Goal: Task Accomplishment & Management: Use online tool/utility

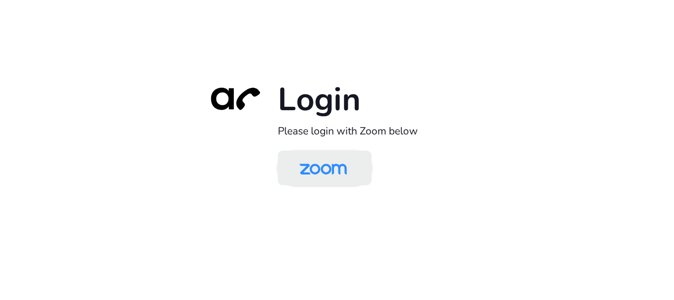
click at [336, 166] on img at bounding box center [323, 169] width 68 height 32
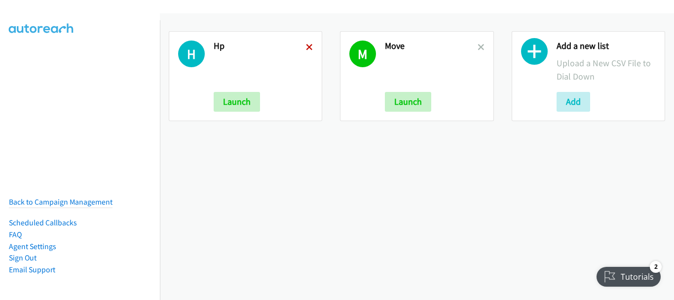
click at [308, 46] on icon at bounding box center [309, 47] width 7 height 7
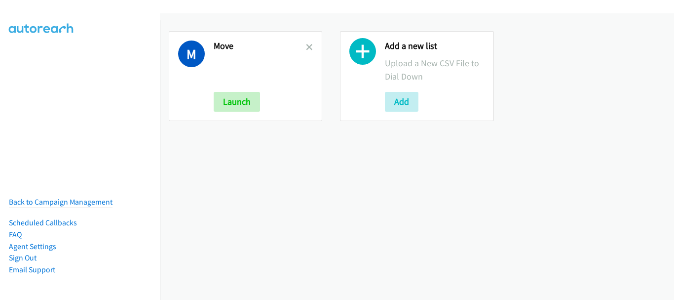
click at [308, 46] on icon at bounding box center [309, 47] width 7 height 7
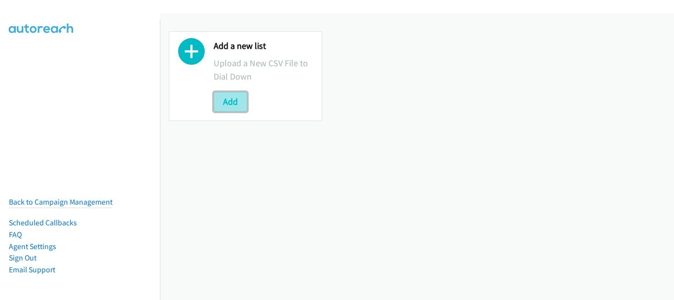
click at [235, 104] on button "Add" at bounding box center [231, 102] width 34 height 20
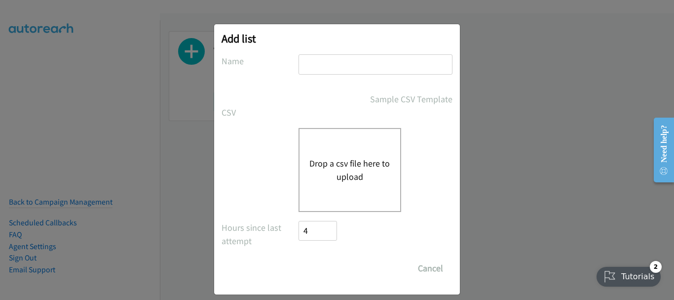
click at [349, 65] on input "text" at bounding box center [376, 64] width 154 height 20
type input "HP"
click at [343, 160] on button "Drop a csv file here to upload" at bounding box center [350, 170] width 81 height 27
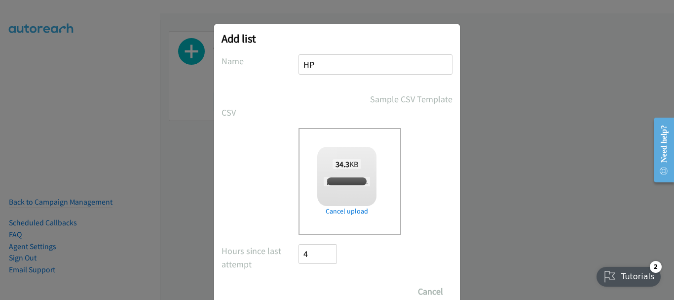
checkbox input "true"
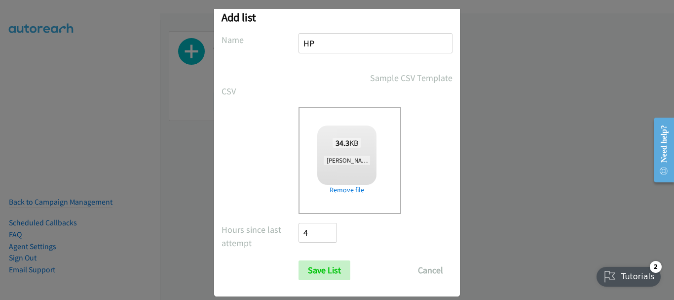
scroll to position [33, 0]
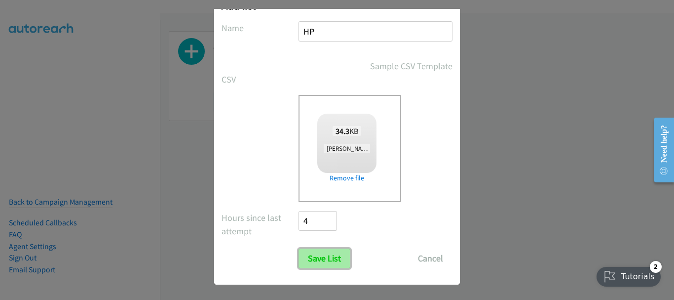
click at [312, 261] on input "Save List" at bounding box center [325, 258] width 52 height 20
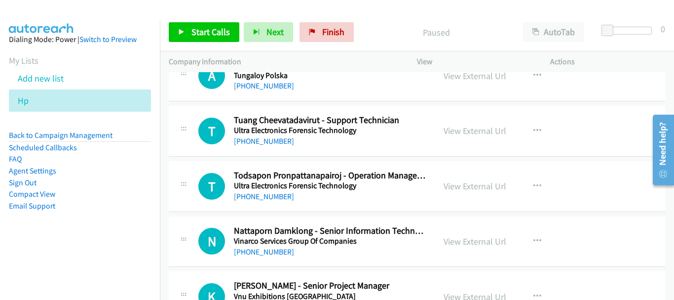
scroll to position [8952, 0]
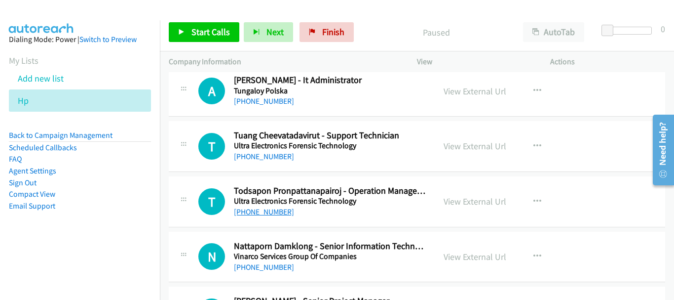
click at [273, 212] on link "[PHONE_NUMBER]" at bounding box center [264, 211] width 60 height 9
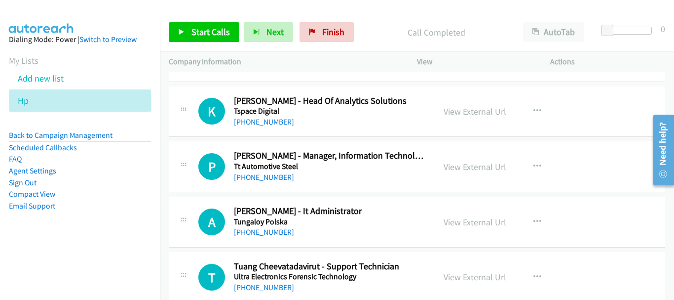
scroll to position [8804, 0]
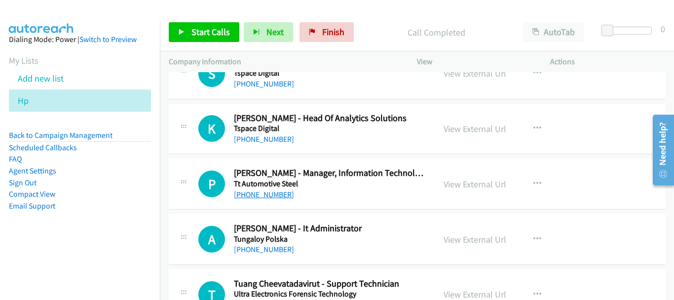
click at [264, 194] on link "[PHONE_NUMBER]" at bounding box center [264, 194] width 60 height 9
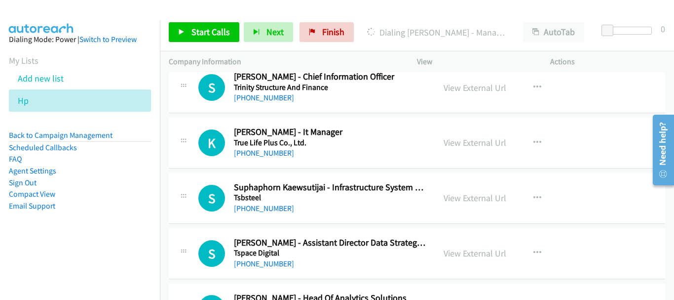
scroll to position [8607, 0]
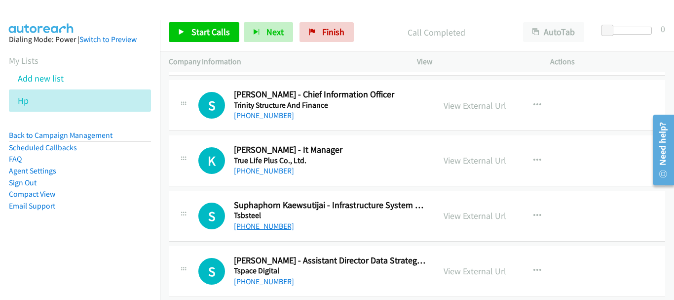
click at [276, 227] on link "[PHONE_NUMBER]" at bounding box center [264, 225] width 60 height 9
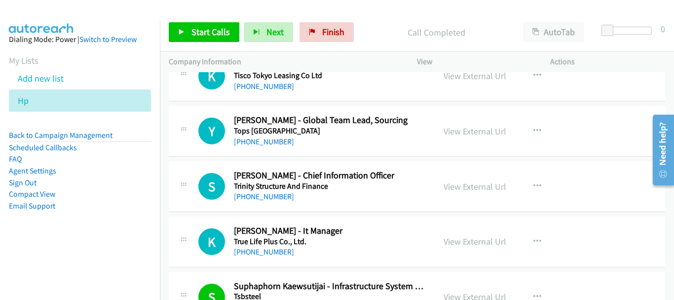
scroll to position [8508, 0]
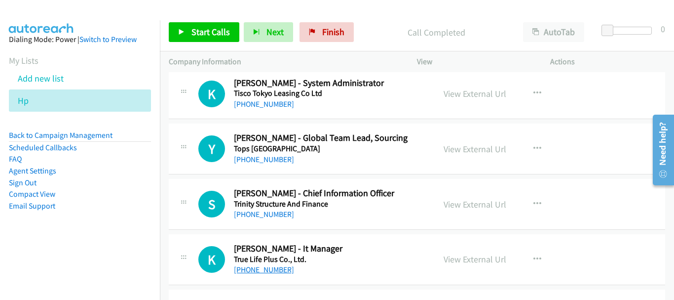
click at [240, 271] on link "[PHONE_NUMBER]" at bounding box center [264, 269] width 60 height 9
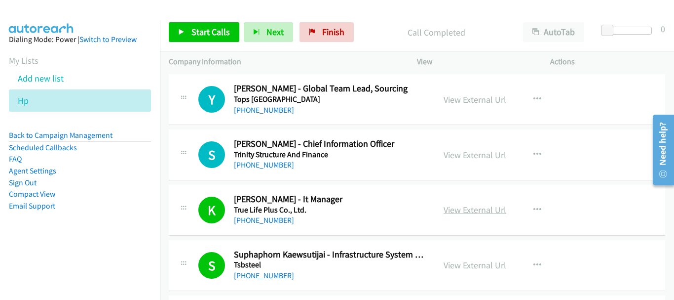
click at [482, 211] on link "View External Url" at bounding box center [475, 209] width 63 height 11
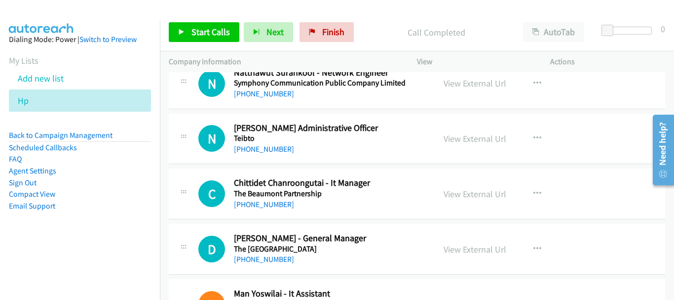
scroll to position [8162, 0]
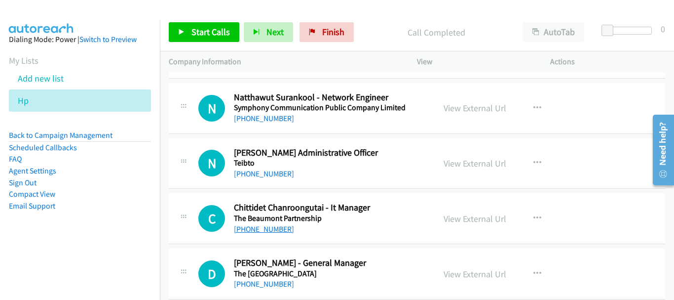
click at [261, 226] on link "[PHONE_NUMBER]" at bounding box center [264, 228] width 60 height 9
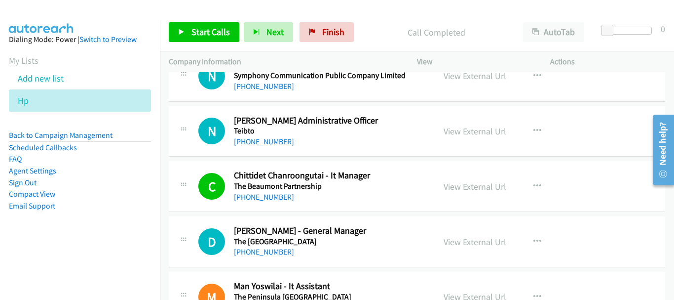
scroll to position [8212, 0]
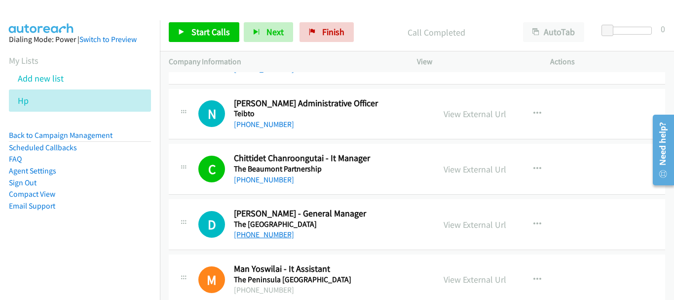
click at [276, 238] on link "[PHONE_NUMBER]" at bounding box center [264, 234] width 60 height 9
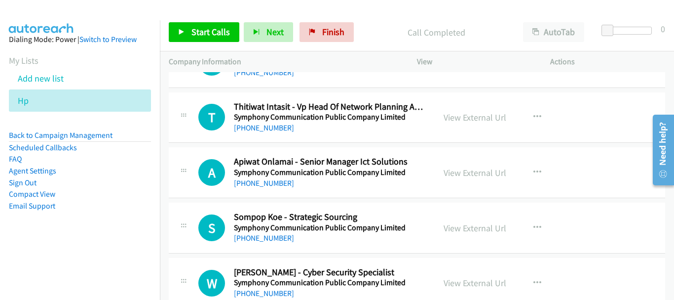
scroll to position [7915, 0]
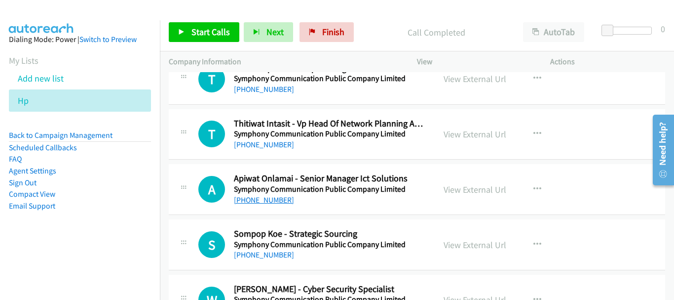
click at [271, 200] on link "[PHONE_NUMBER]" at bounding box center [264, 199] width 60 height 9
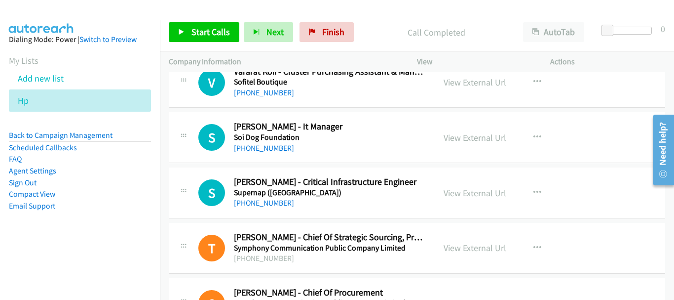
scroll to position [7619, 0]
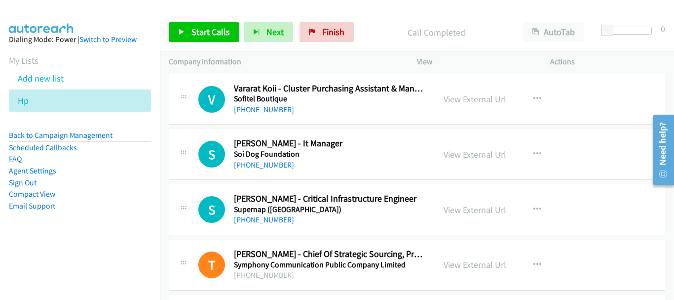
click at [257, 158] on h5 "Soi Dog Foundation" at bounding box center [330, 154] width 192 height 10
click at [258, 161] on link "[PHONE_NUMBER]" at bounding box center [264, 164] width 60 height 9
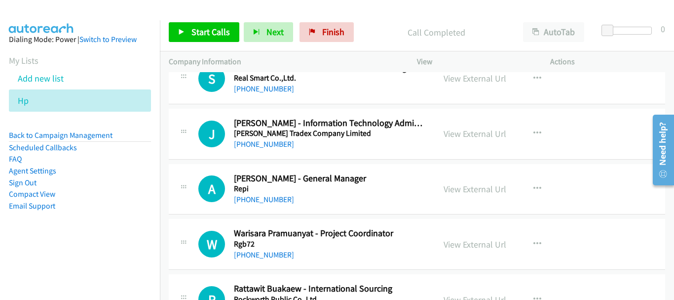
scroll to position [6928, 0]
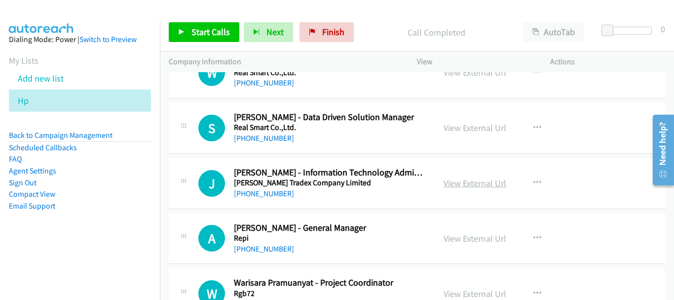
click at [467, 181] on link "View External Url" at bounding box center [475, 182] width 63 height 11
click at [269, 192] on link "[PHONE_NUMBER]" at bounding box center [264, 193] width 60 height 9
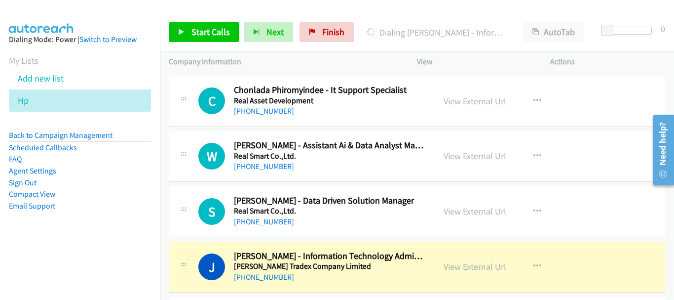
scroll to position [6878, 0]
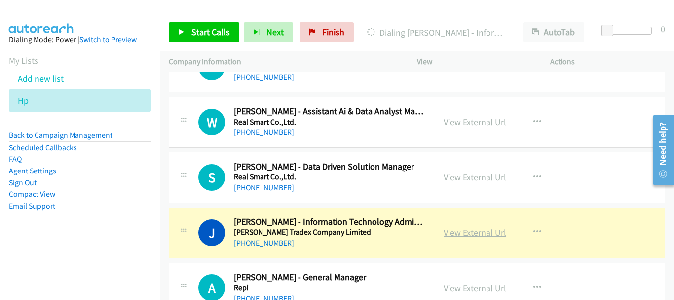
click at [455, 234] on link "View External Url" at bounding box center [475, 232] width 63 height 11
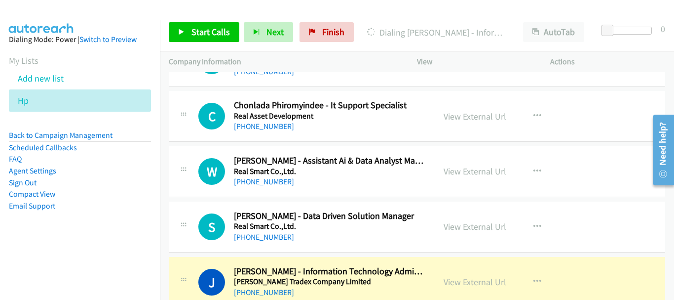
scroll to position [6780, 0]
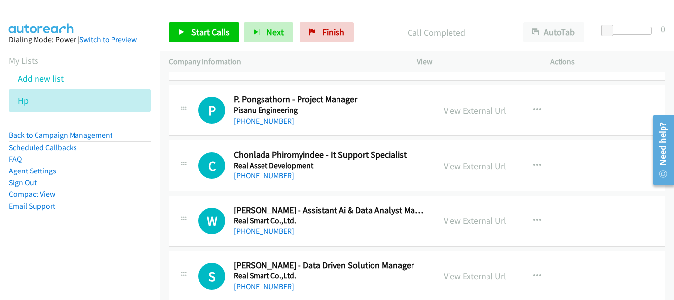
click at [266, 179] on link "[PHONE_NUMBER]" at bounding box center [264, 175] width 60 height 9
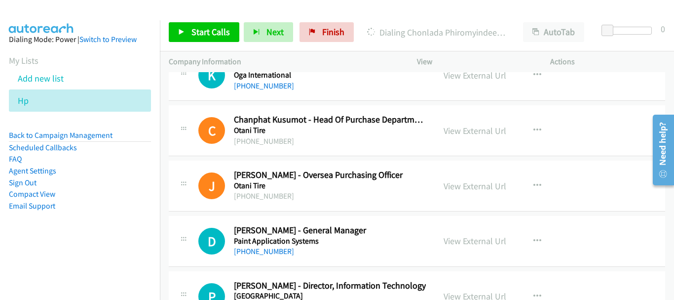
scroll to position [6533, 0]
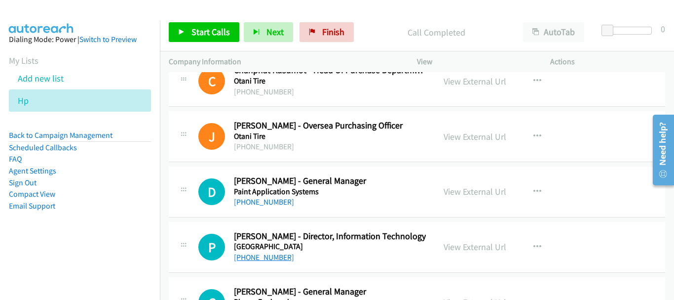
click at [247, 259] on link "[PHONE_NUMBER]" at bounding box center [264, 256] width 60 height 9
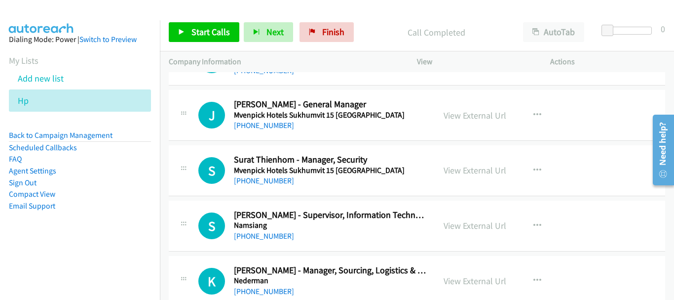
scroll to position [5940, 0]
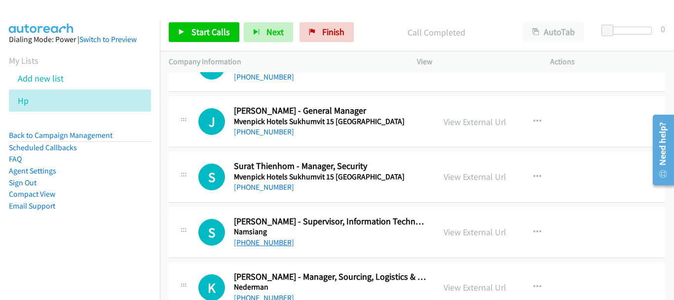
click at [277, 244] on link "[PHONE_NUMBER]" at bounding box center [264, 241] width 60 height 9
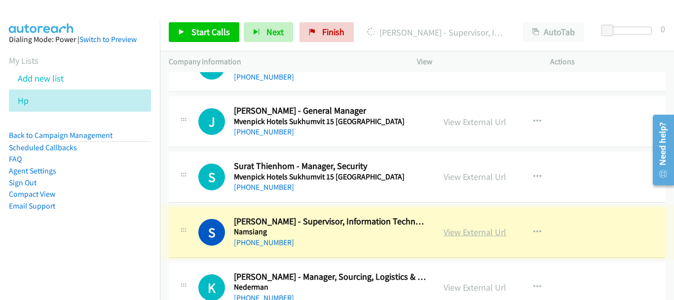
click at [483, 230] on link "View External Url" at bounding box center [475, 231] width 63 height 11
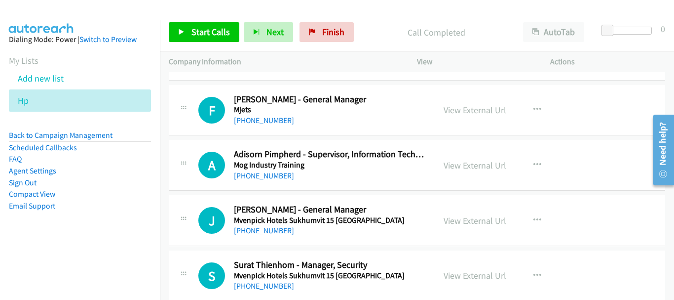
scroll to position [5792, 0]
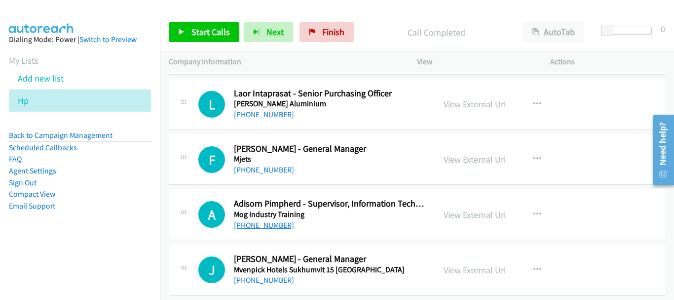
click at [267, 226] on link "[PHONE_NUMBER]" at bounding box center [264, 224] width 60 height 9
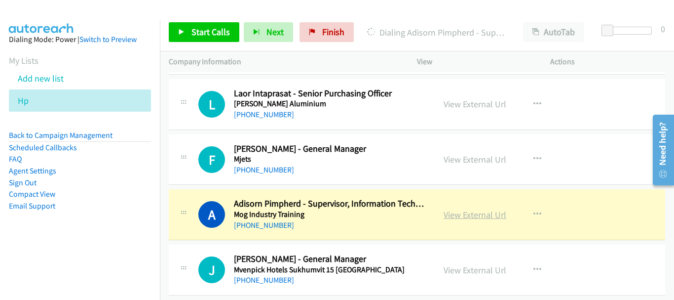
click at [486, 216] on link "View External Url" at bounding box center [475, 214] width 63 height 11
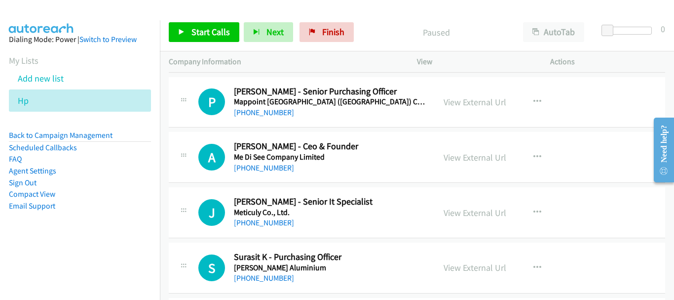
scroll to position [5567, 0]
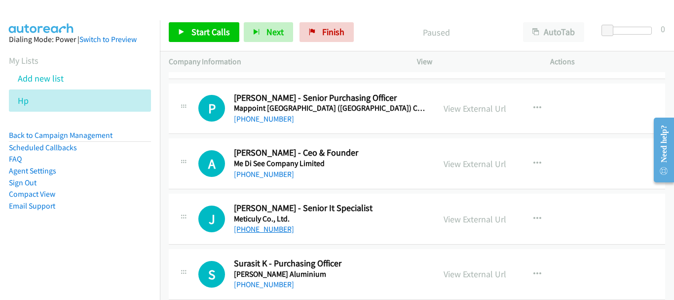
click at [279, 227] on link "[PHONE_NUMBER]" at bounding box center [264, 228] width 60 height 9
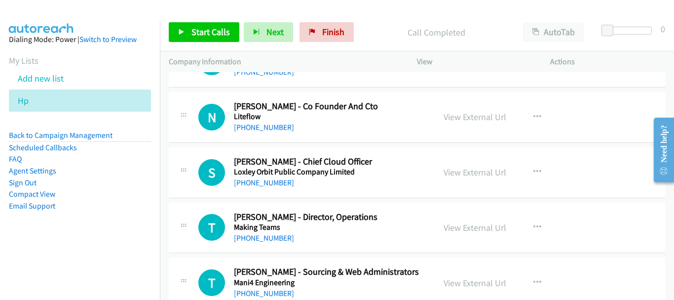
scroll to position [5073, 0]
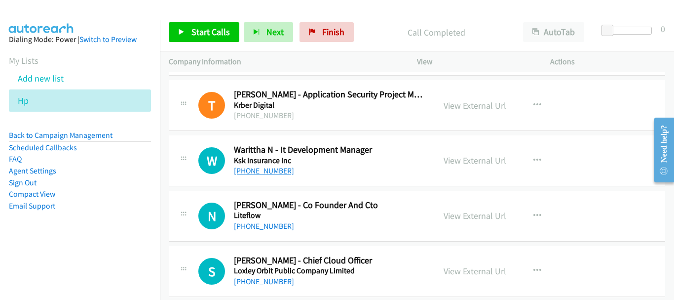
click at [252, 172] on link "[PHONE_NUMBER]" at bounding box center [264, 170] width 60 height 9
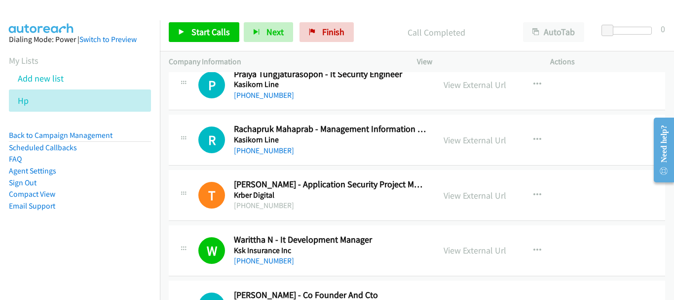
scroll to position [4975, 0]
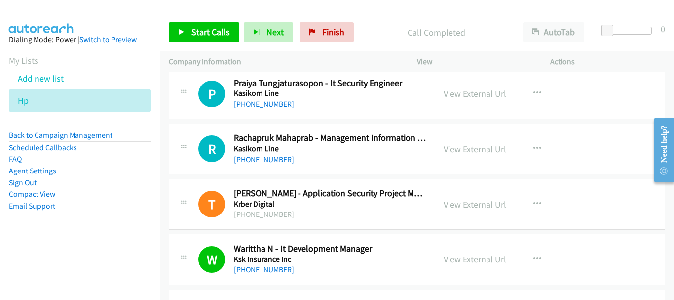
click at [473, 148] on link "View External Url" at bounding box center [475, 148] width 63 height 11
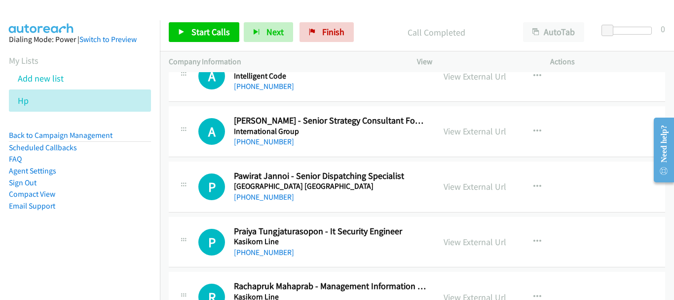
scroll to position [4876, 0]
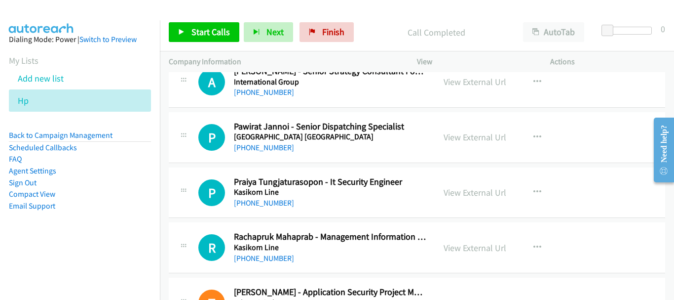
click at [263, 195] on h5 "Kasikorn Line" at bounding box center [330, 192] width 192 height 10
click at [247, 203] on link "[PHONE_NUMBER]" at bounding box center [264, 202] width 60 height 9
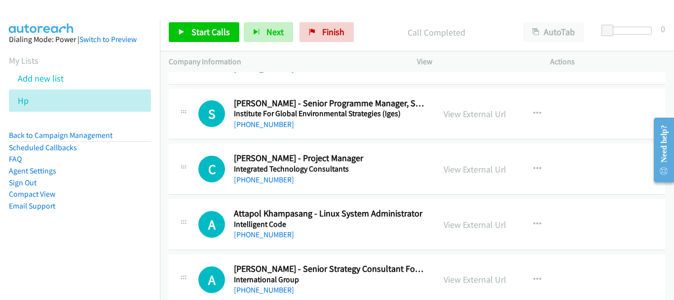
scroll to position [4629, 0]
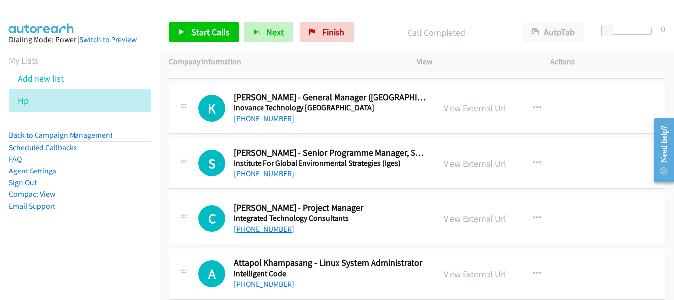
click at [271, 233] on link "[PHONE_NUMBER]" at bounding box center [264, 228] width 60 height 9
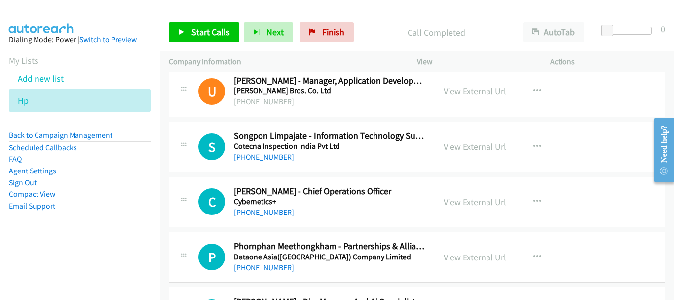
scroll to position [2802, 0]
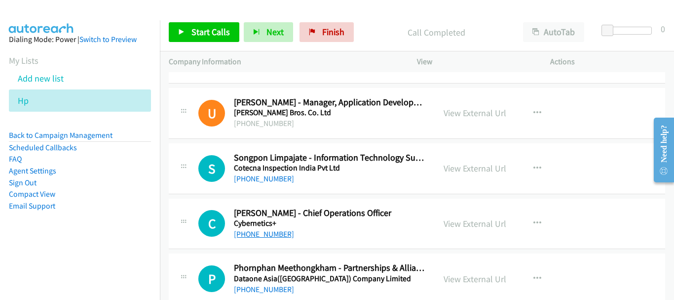
click at [262, 231] on link "[PHONE_NUMBER]" at bounding box center [264, 233] width 60 height 9
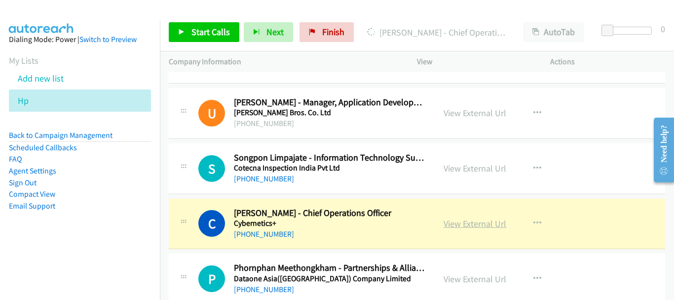
click at [475, 226] on link "View External Url" at bounding box center [475, 223] width 63 height 11
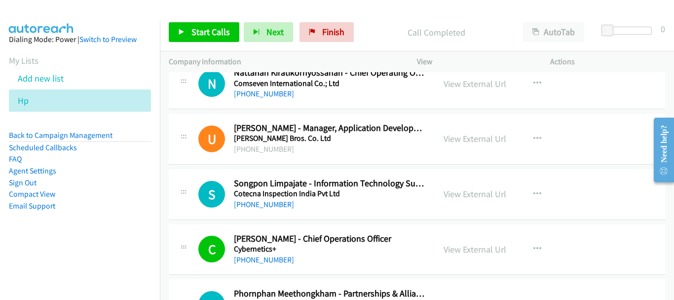
scroll to position [2753, 0]
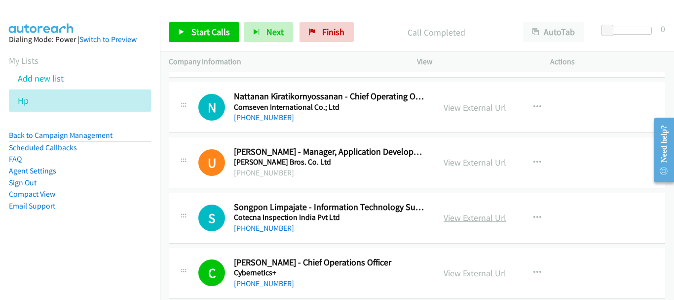
click at [478, 215] on link "View External Url" at bounding box center [475, 217] width 63 height 11
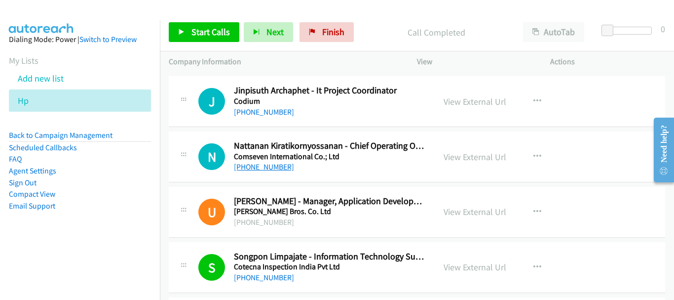
click at [261, 168] on link "[PHONE_NUMBER]" at bounding box center [264, 166] width 60 height 9
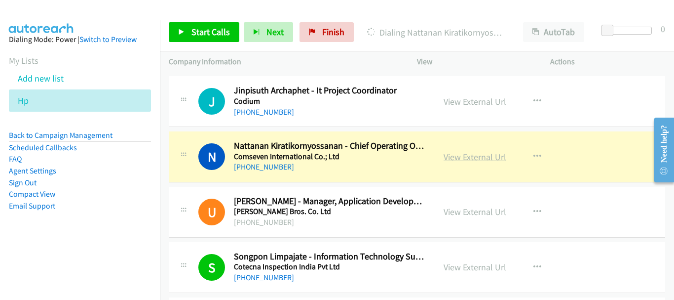
click at [471, 157] on link "View External Url" at bounding box center [475, 156] width 63 height 11
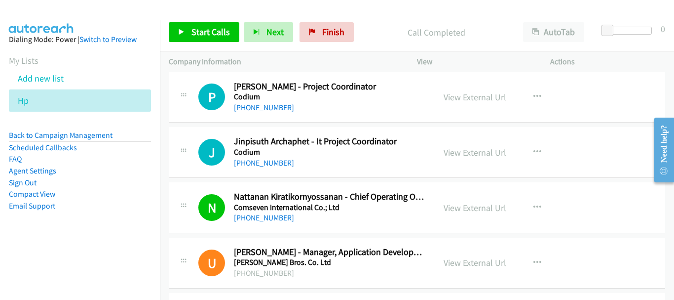
scroll to position [2605, 0]
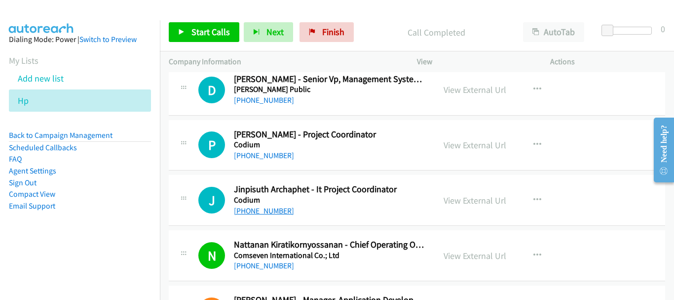
click at [264, 215] on link "[PHONE_NUMBER]" at bounding box center [264, 210] width 60 height 9
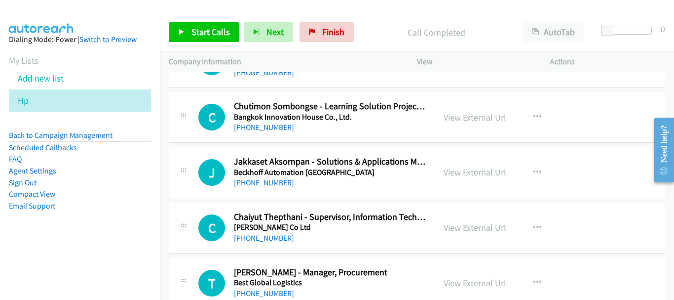
scroll to position [1518, 0]
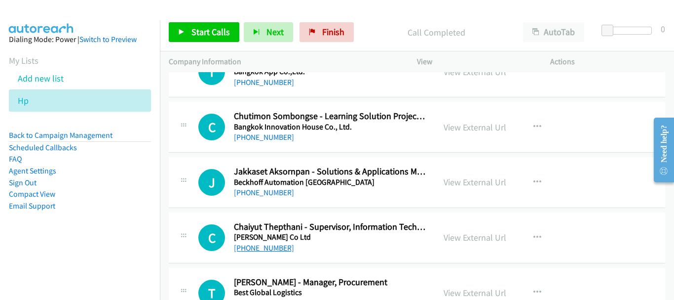
click at [261, 246] on link "[PHONE_NUMBER]" at bounding box center [264, 247] width 60 height 9
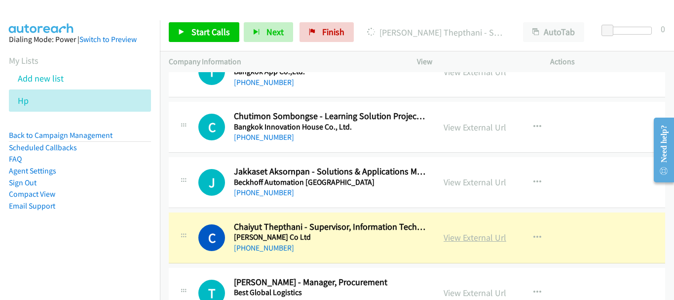
click at [487, 239] on link "View External Url" at bounding box center [475, 237] width 63 height 11
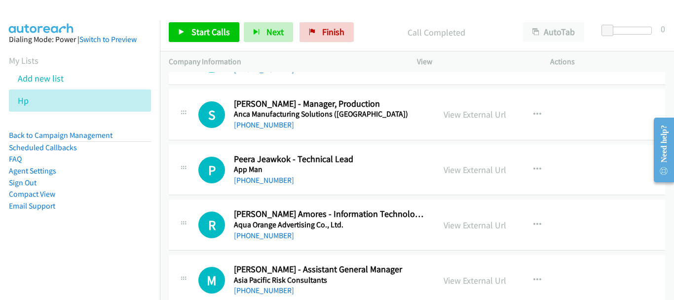
scroll to position [481, 0]
click at [254, 236] on link "[PHONE_NUMBER]" at bounding box center [264, 235] width 60 height 9
click at [269, 181] on link "[PHONE_NUMBER]" at bounding box center [264, 180] width 60 height 9
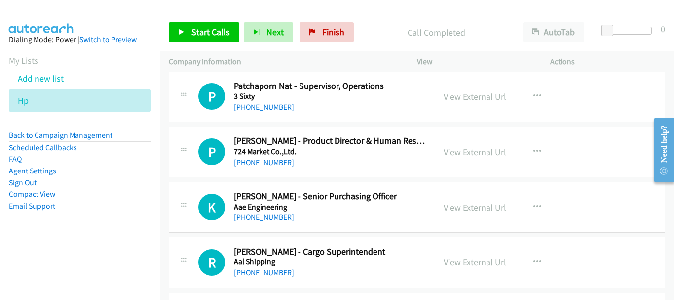
scroll to position [0, 0]
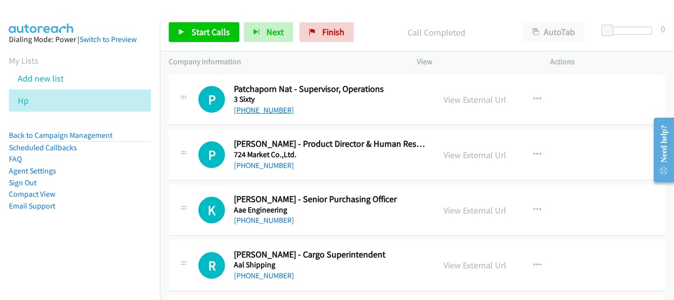
click at [262, 108] on link "[PHONE_NUMBER]" at bounding box center [264, 109] width 60 height 9
click at [265, 108] on link "[PHONE_NUMBER]" at bounding box center [264, 109] width 60 height 9
click at [280, 108] on link "[PHONE_NUMBER]" at bounding box center [264, 109] width 60 height 9
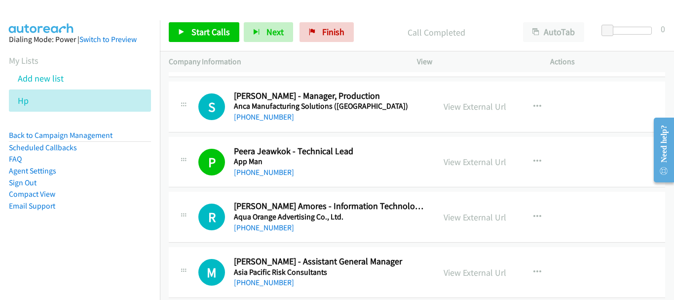
scroll to position [494, 0]
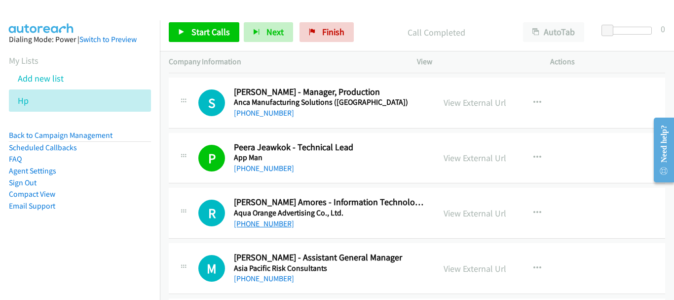
click at [255, 226] on link "[PHONE_NUMBER]" at bounding box center [264, 223] width 60 height 9
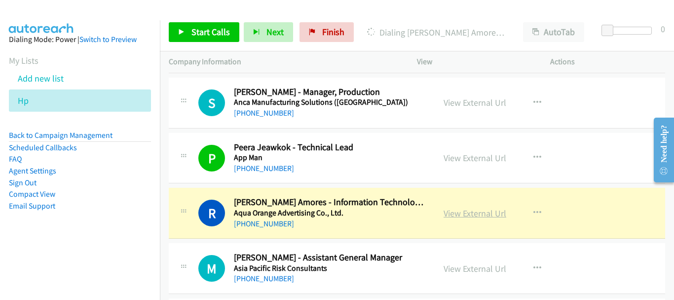
click at [462, 210] on link "View External Url" at bounding box center [475, 212] width 63 height 11
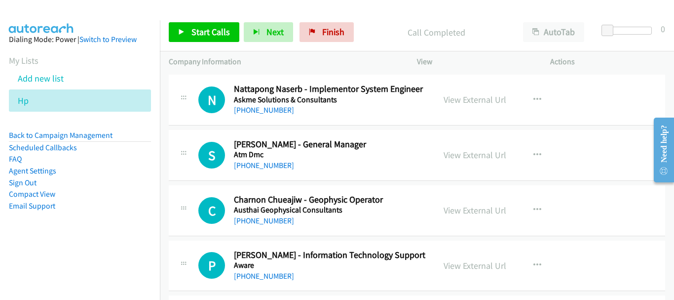
scroll to position [741, 0]
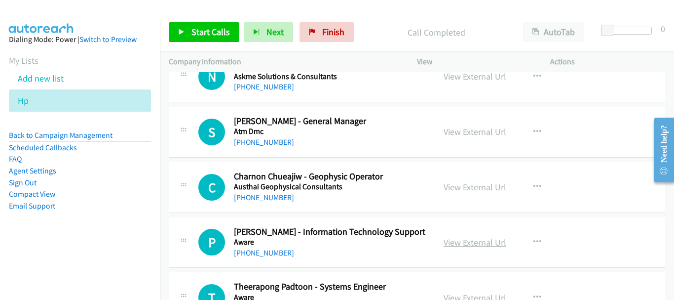
click at [484, 243] on link "View External Url" at bounding box center [475, 242] width 63 height 11
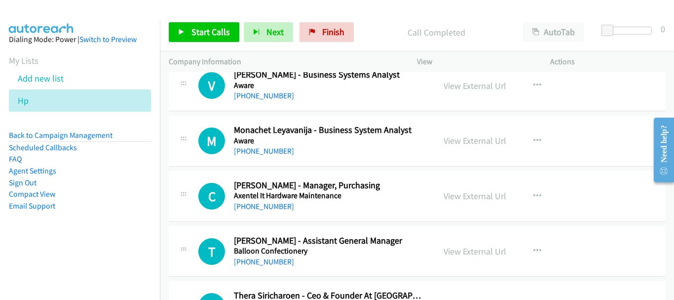
scroll to position [1333, 0]
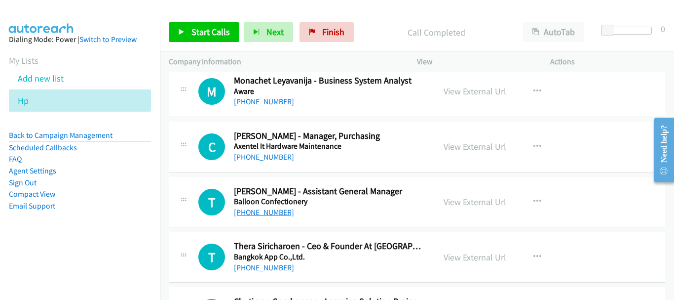
click at [277, 215] on link "[PHONE_NUMBER]" at bounding box center [264, 211] width 60 height 9
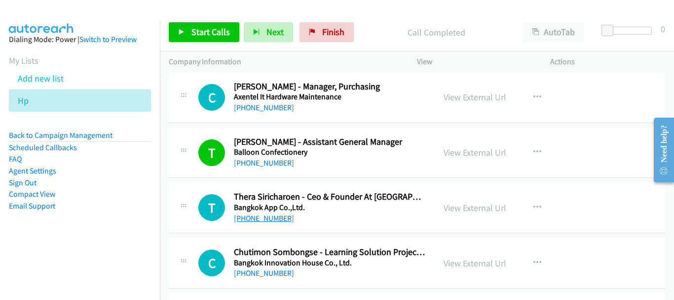
click at [266, 220] on link "[PHONE_NUMBER]" at bounding box center [264, 217] width 60 height 9
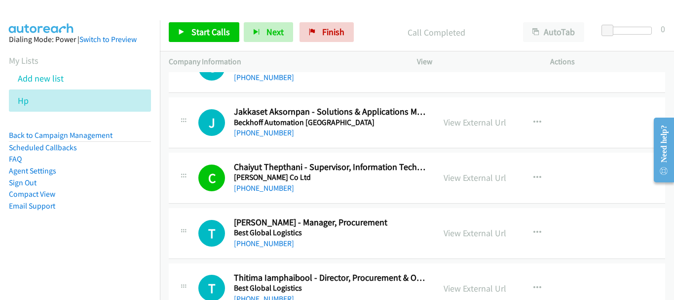
scroll to position [1580, 0]
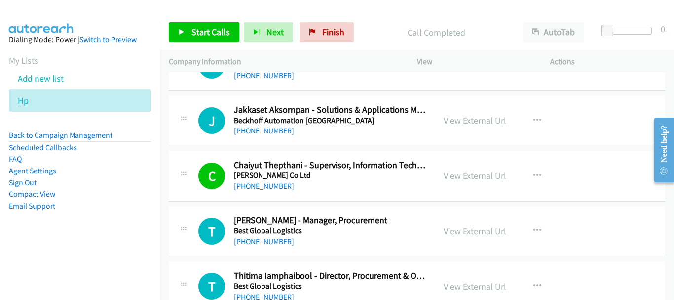
click at [261, 239] on link "[PHONE_NUMBER]" at bounding box center [264, 241] width 60 height 9
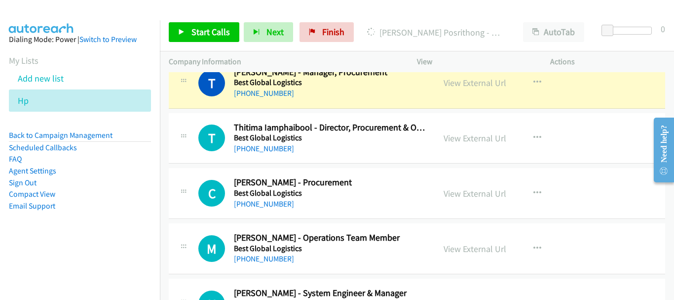
scroll to position [1708, 0]
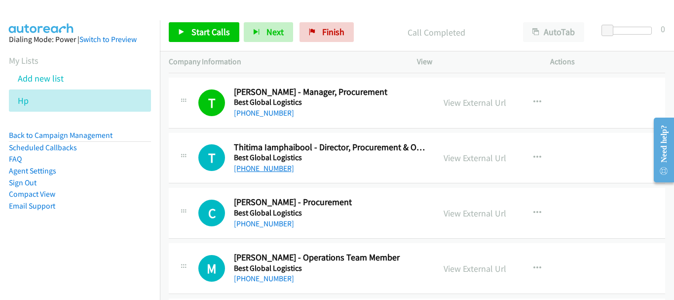
click at [259, 166] on link "[PHONE_NUMBER]" at bounding box center [264, 167] width 60 height 9
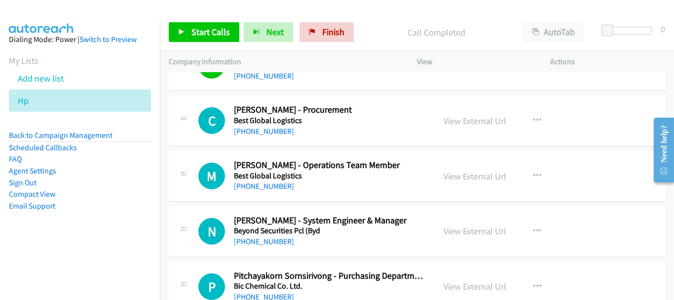
scroll to position [1807, 0]
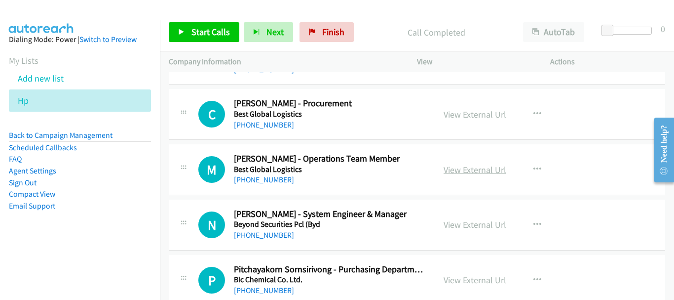
click at [480, 171] on link "View External Url" at bounding box center [475, 169] width 63 height 11
click at [266, 236] on link "[PHONE_NUMBER]" at bounding box center [264, 234] width 60 height 9
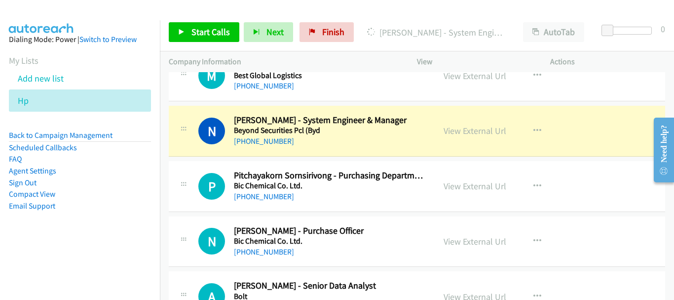
scroll to position [1906, 0]
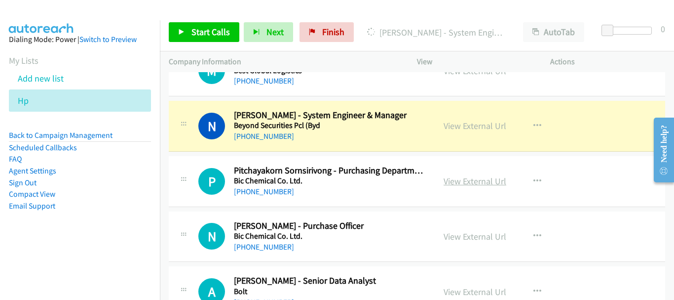
click at [470, 186] on link "View External Url" at bounding box center [475, 180] width 63 height 11
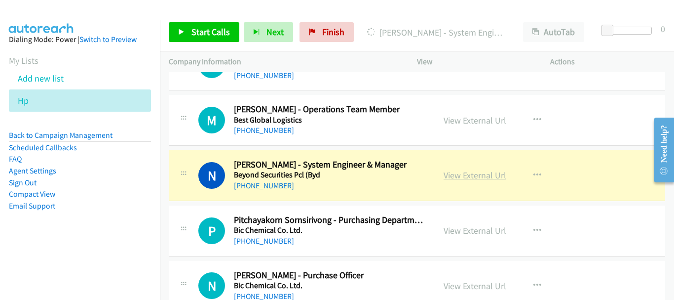
click at [455, 174] on link "View External Url" at bounding box center [475, 174] width 63 height 11
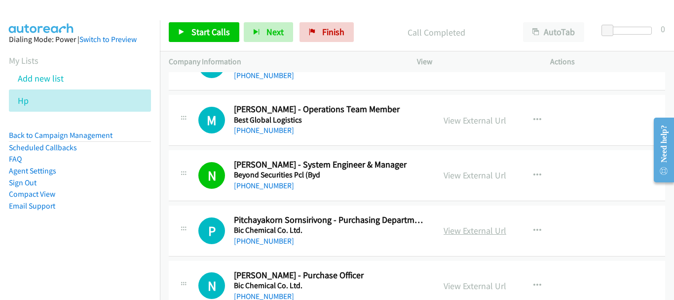
click at [478, 230] on link "View External Url" at bounding box center [475, 230] width 63 height 11
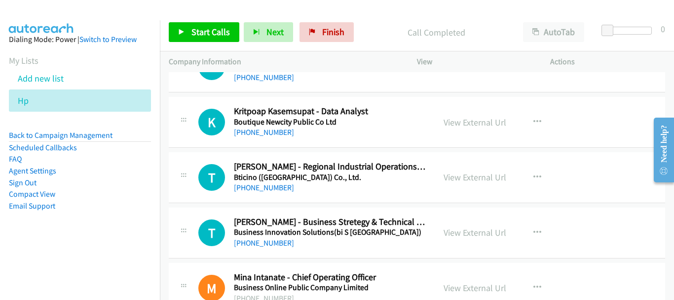
scroll to position [2153, 0]
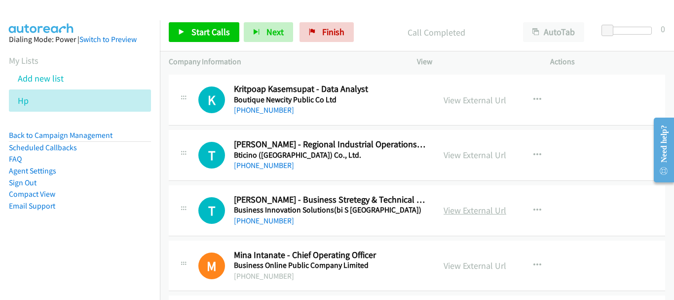
click at [448, 212] on link "View External Url" at bounding box center [475, 209] width 63 height 11
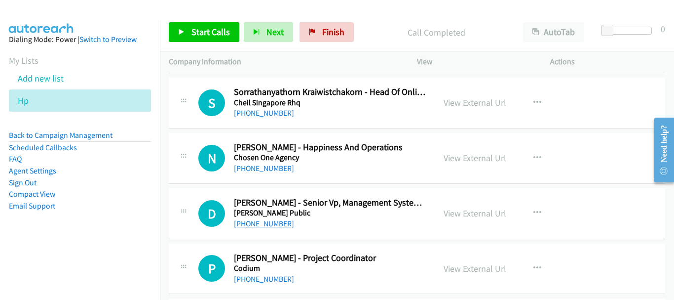
scroll to position [2498, 0]
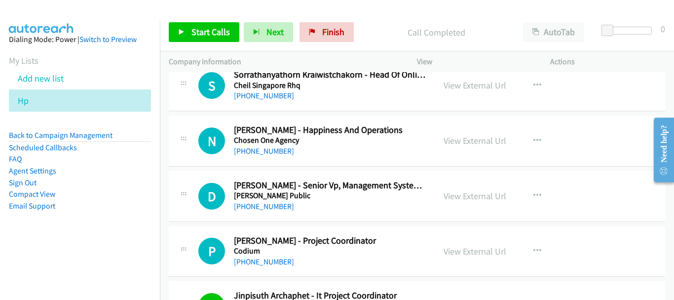
click at [480, 189] on div "View External Url" at bounding box center [475, 195] width 63 height 13
click at [479, 194] on link "View External Url" at bounding box center [475, 195] width 63 height 11
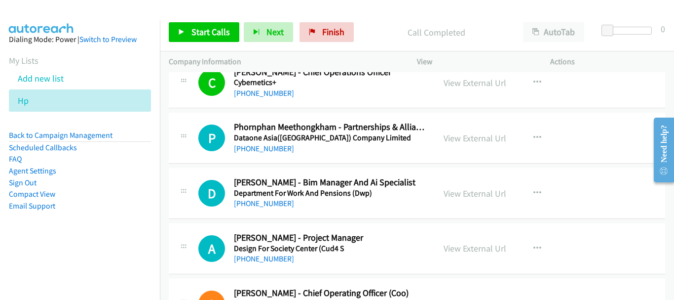
scroll to position [2992, 0]
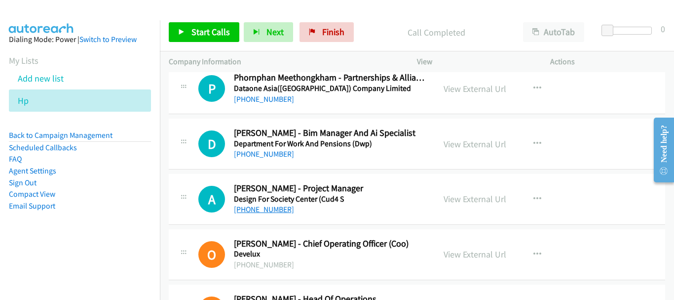
click at [276, 208] on link "[PHONE_NUMBER]" at bounding box center [264, 208] width 60 height 9
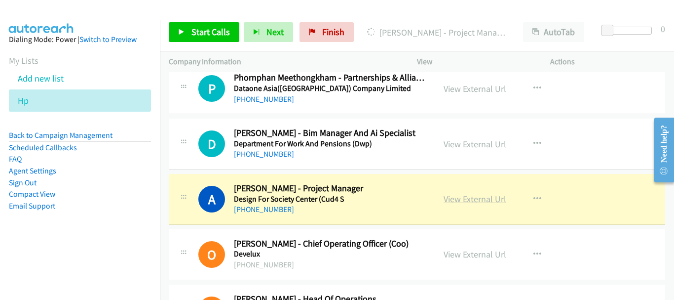
click at [461, 198] on link "View External Url" at bounding box center [475, 198] width 63 height 11
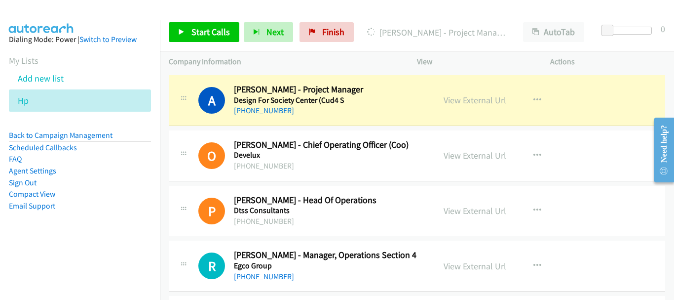
scroll to position [3140, 0]
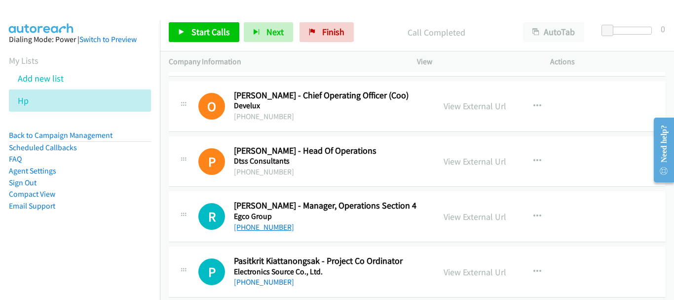
click at [234, 225] on link "[PHONE_NUMBER]" at bounding box center [264, 226] width 60 height 9
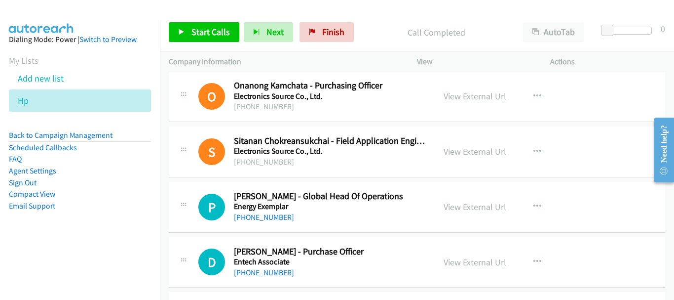
scroll to position [3387, 0]
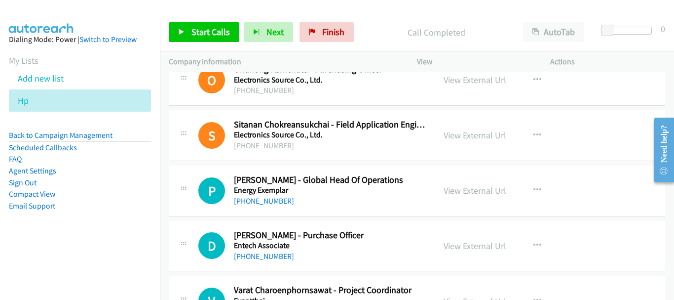
click at [268, 194] on h5 "Energy Exemplar" at bounding box center [330, 190] width 192 height 10
click at [270, 200] on link "[PHONE_NUMBER]" at bounding box center [264, 200] width 60 height 9
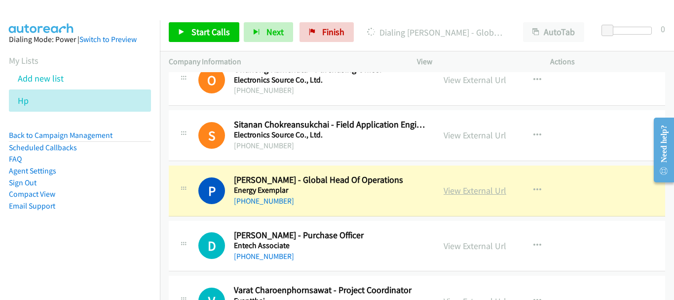
click at [464, 191] on link "View External Url" at bounding box center [475, 190] width 63 height 11
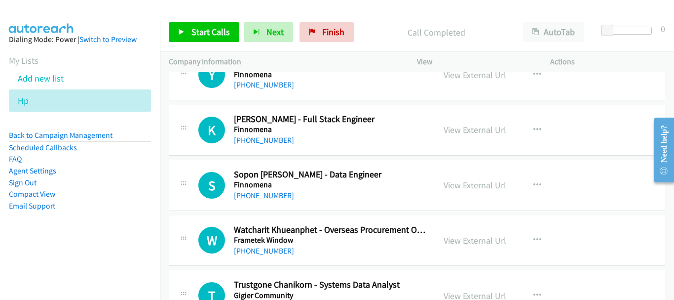
scroll to position [3683, 0]
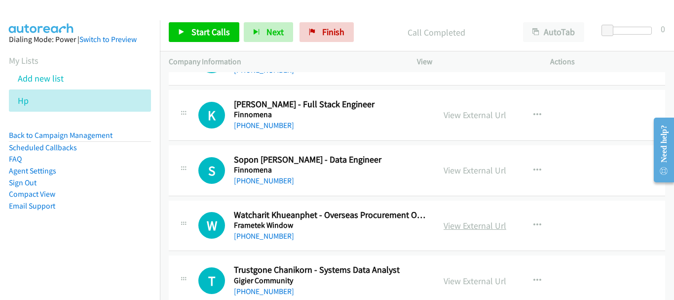
click at [485, 226] on link "View External Url" at bounding box center [475, 225] width 63 height 11
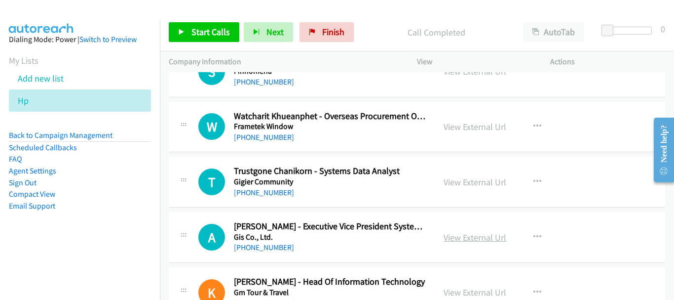
click at [465, 238] on link "View External Url" at bounding box center [475, 237] width 63 height 11
click at [260, 247] on link "[PHONE_NUMBER]" at bounding box center [264, 246] width 60 height 9
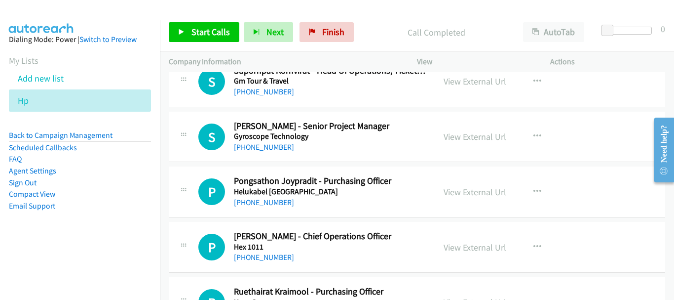
scroll to position [4078, 0]
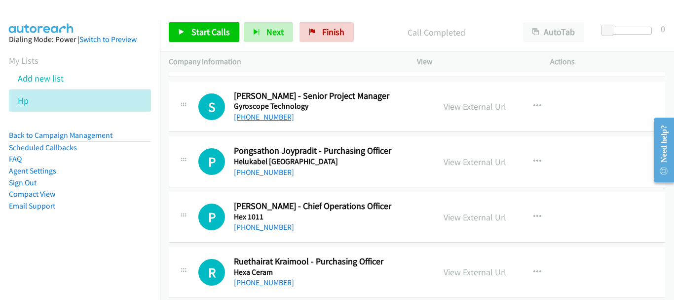
click at [276, 117] on link "[PHONE_NUMBER]" at bounding box center [264, 116] width 60 height 9
click at [279, 224] on link "[PHONE_NUMBER]" at bounding box center [264, 226] width 60 height 9
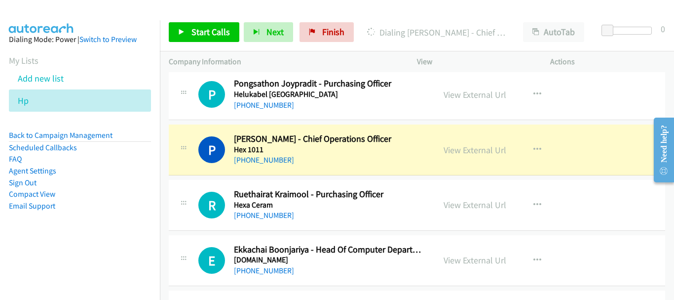
scroll to position [4128, 0]
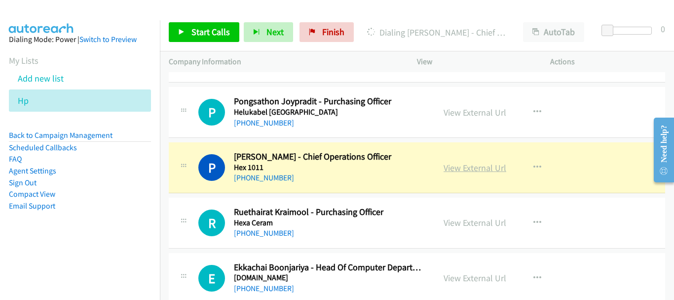
click at [467, 172] on link "View External Url" at bounding box center [475, 167] width 63 height 11
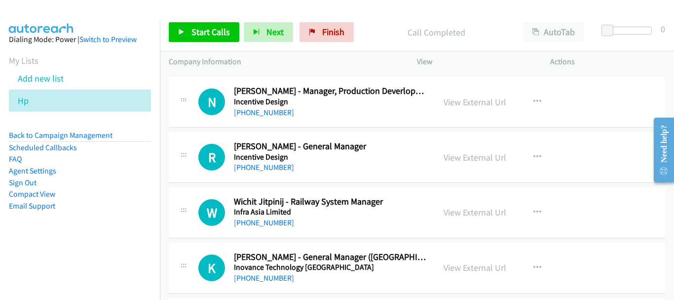
scroll to position [4473, 0]
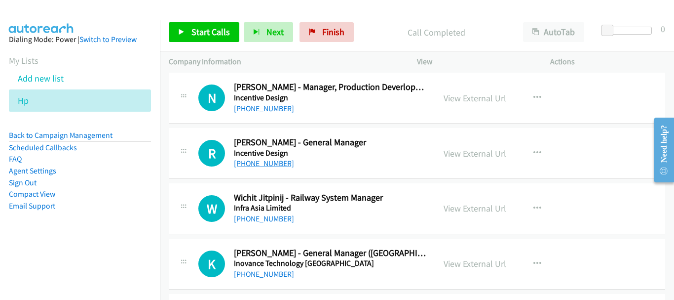
click at [267, 164] on link "[PHONE_NUMBER]" at bounding box center [264, 162] width 60 height 9
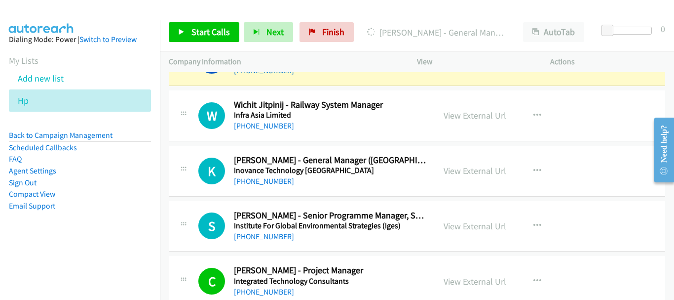
scroll to position [4572, 0]
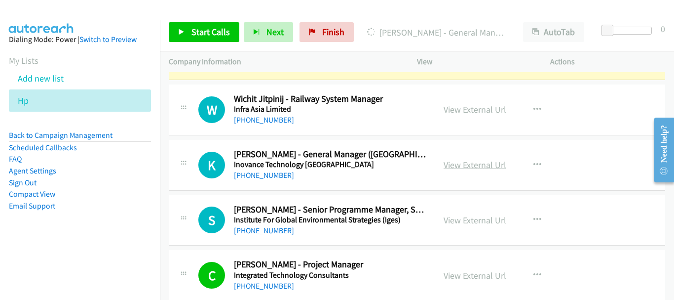
click at [486, 168] on link "View External Url" at bounding box center [475, 164] width 63 height 11
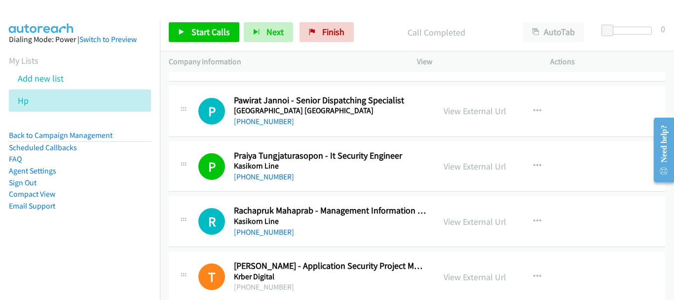
scroll to position [4918, 0]
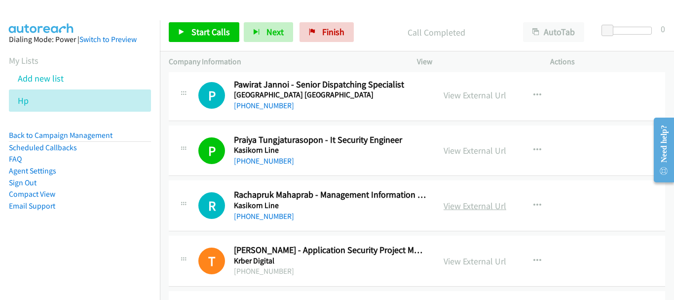
click at [464, 207] on link "View External Url" at bounding box center [475, 205] width 63 height 11
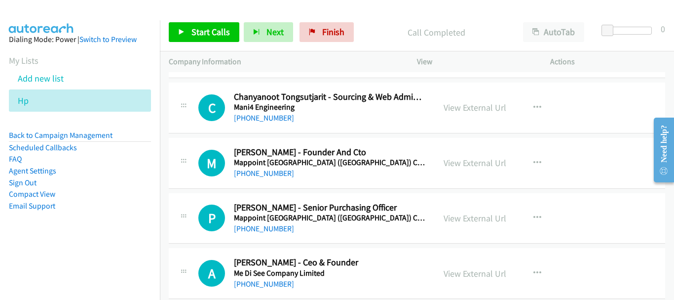
scroll to position [5461, 0]
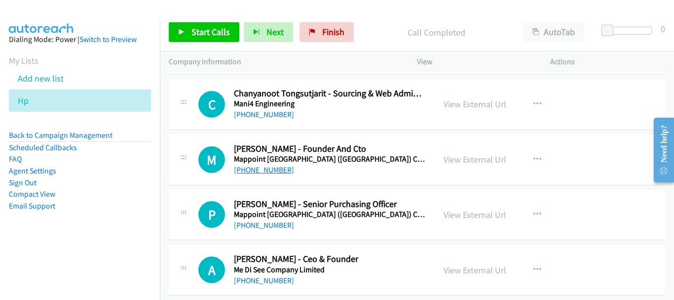
click at [263, 168] on link "[PHONE_NUMBER]" at bounding box center [264, 169] width 60 height 9
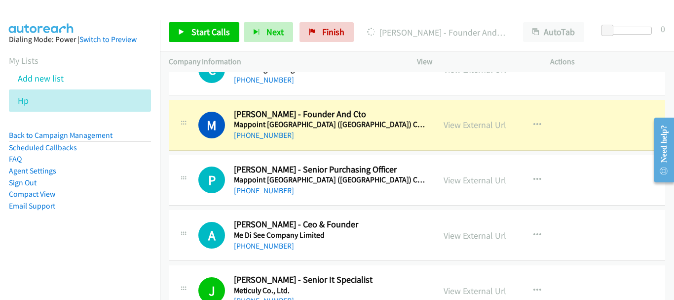
scroll to position [5510, 0]
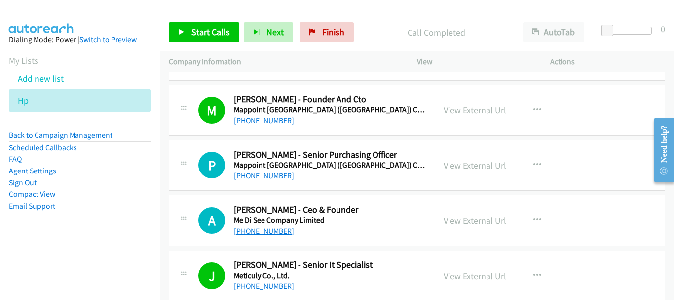
click at [258, 229] on link "[PHONE_NUMBER]" at bounding box center [264, 230] width 60 height 9
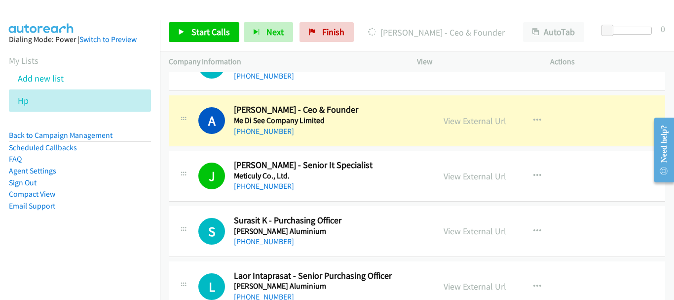
scroll to position [5609, 0]
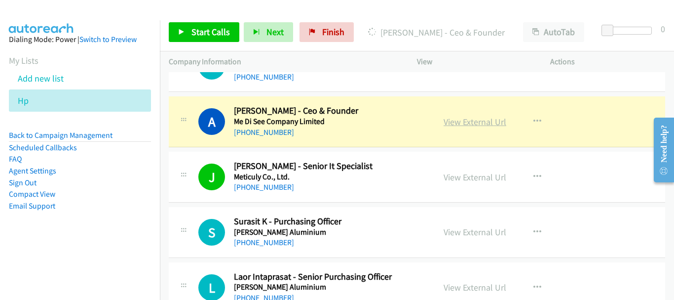
click at [482, 122] on link "View External Url" at bounding box center [475, 121] width 63 height 11
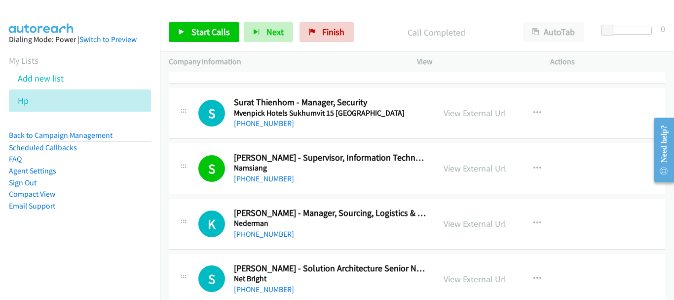
scroll to position [6053, 0]
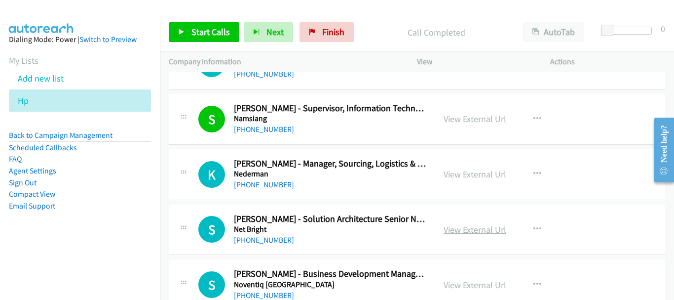
click at [464, 232] on link "View External Url" at bounding box center [475, 229] width 63 height 11
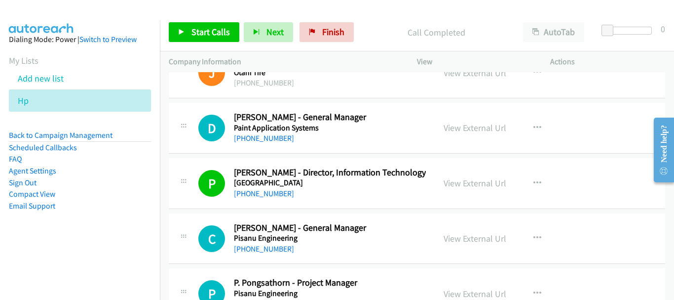
scroll to position [6646, 0]
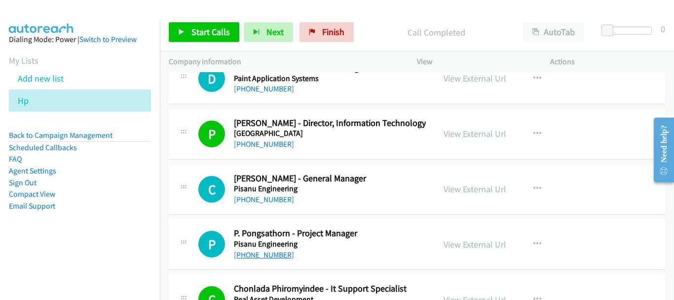
click at [278, 256] on link "[PHONE_NUMBER]" at bounding box center [264, 254] width 60 height 9
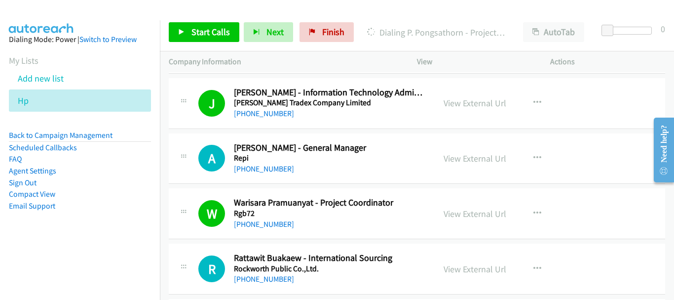
scroll to position [6962, 0]
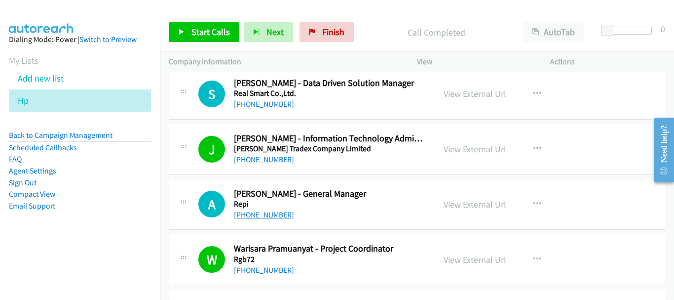
click at [261, 212] on link "[PHONE_NUMBER]" at bounding box center [264, 214] width 60 height 9
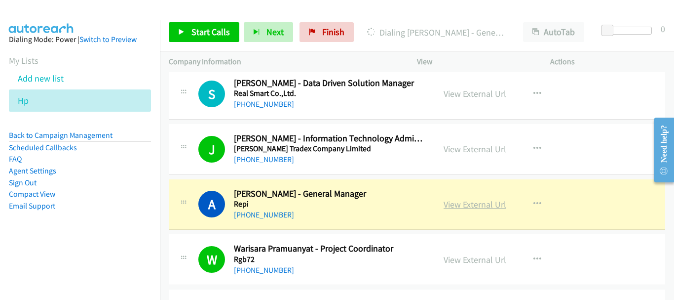
click at [481, 204] on link "View External Url" at bounding box center [475, 203] width 63 height 11
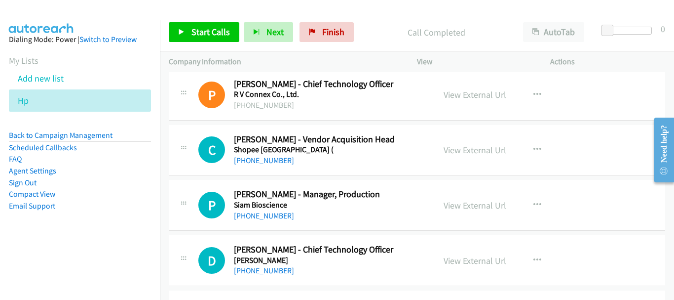
scroll to position [7308, 0]
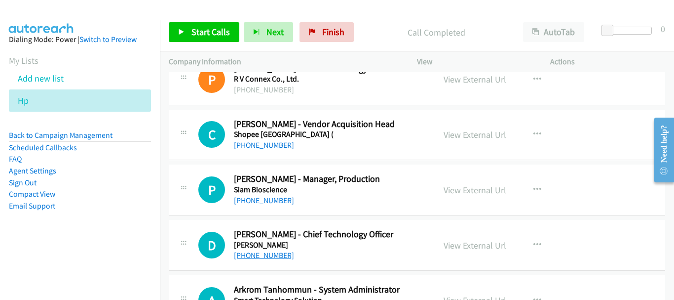
click at [256, 260] on link "[PHONE_NUMBER]" at bounding box center [264, 254] width 60 height 9
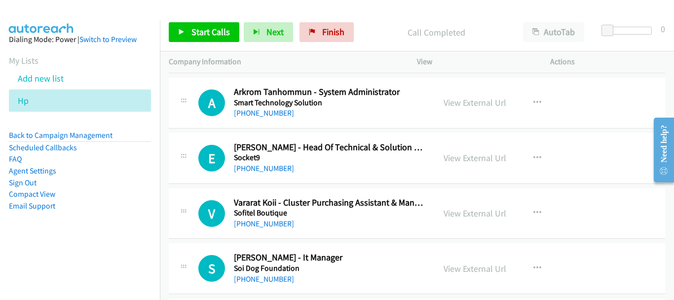
scroll to position [7554, 0]
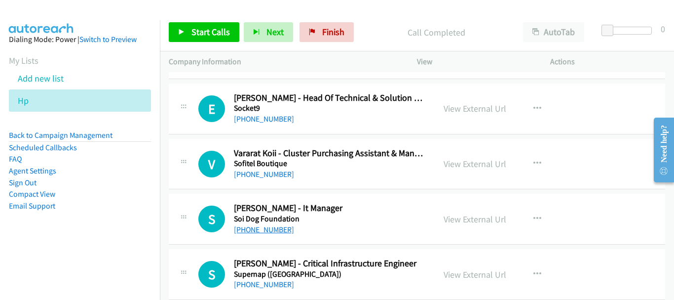
click at [259, 230] on link "[PHONE_NUMBER]" at bounding box center [264, 229] width 60 height 9
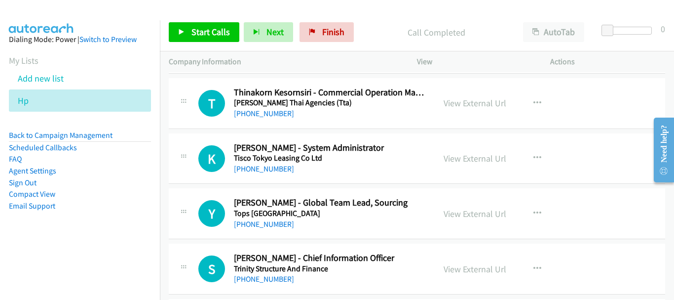
scroll to position [8493, 0]
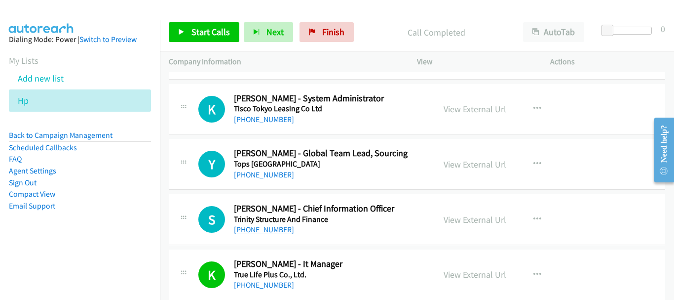
click at [263, 226] on link "[PHONE_NUMBER]" at bounding box center [264, 229] width 60 height 9
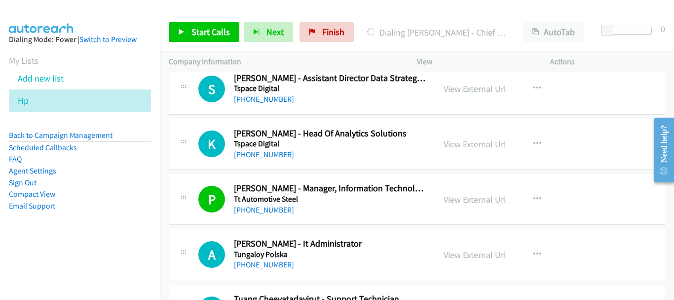
scroll to position [8888, 0]
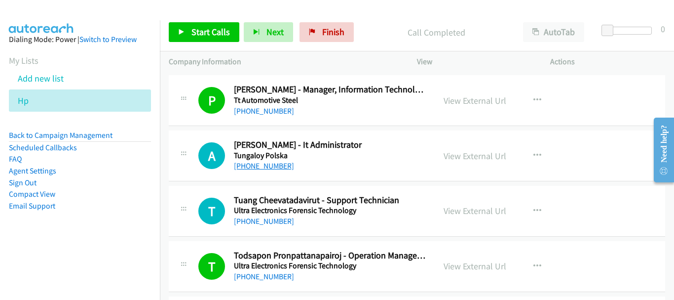
click at [268, 168] on link "[PHONE_NUMBER]" at bounding box center [264, 165] width 60 height 9
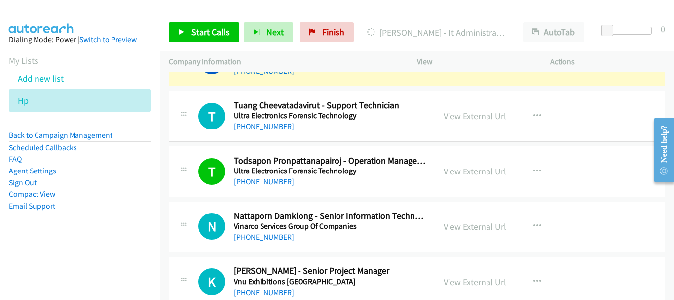
scroll to position [8986, 0]
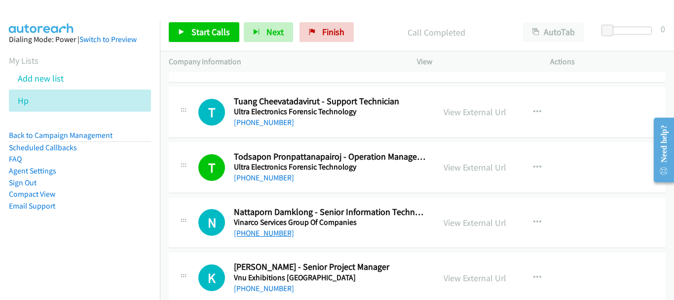
click at [274, 230] on link "[PHONE_NUMBER]" at bounding box center [264, 232] width 60 height 9
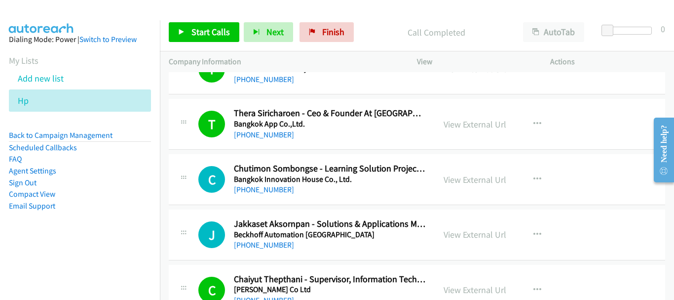
scroll to position [1586, 0]
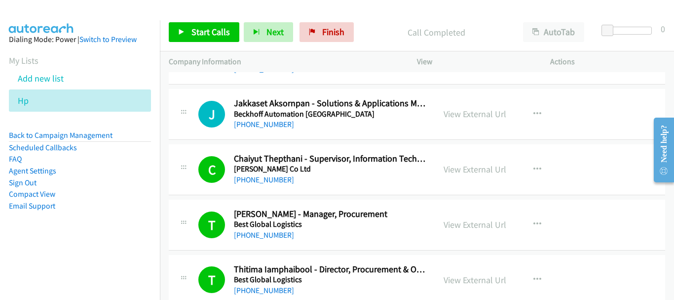
drag, startPoint x: 669, startPoint y: 277, endPoint x: 15, endPoint y: 2, distance: 709.0
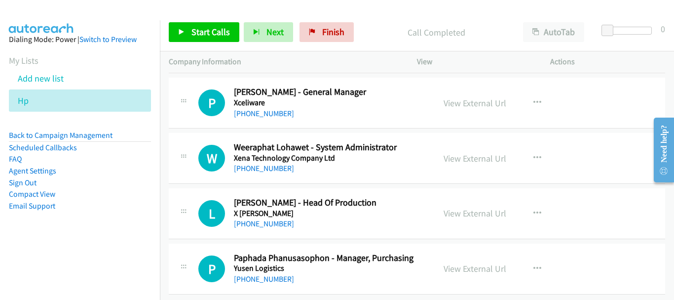
scroll to position [9446, 0]
